Goal: Task Accomplishment & Management: Use online tool/utility

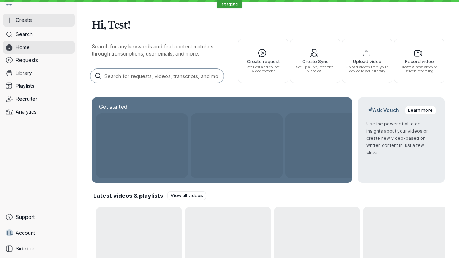
click at [39, 20] on button "Create" at bounding box center [39, 20] width 72 height 13
